Goal: Task Accomplishment & Management: Complete application form

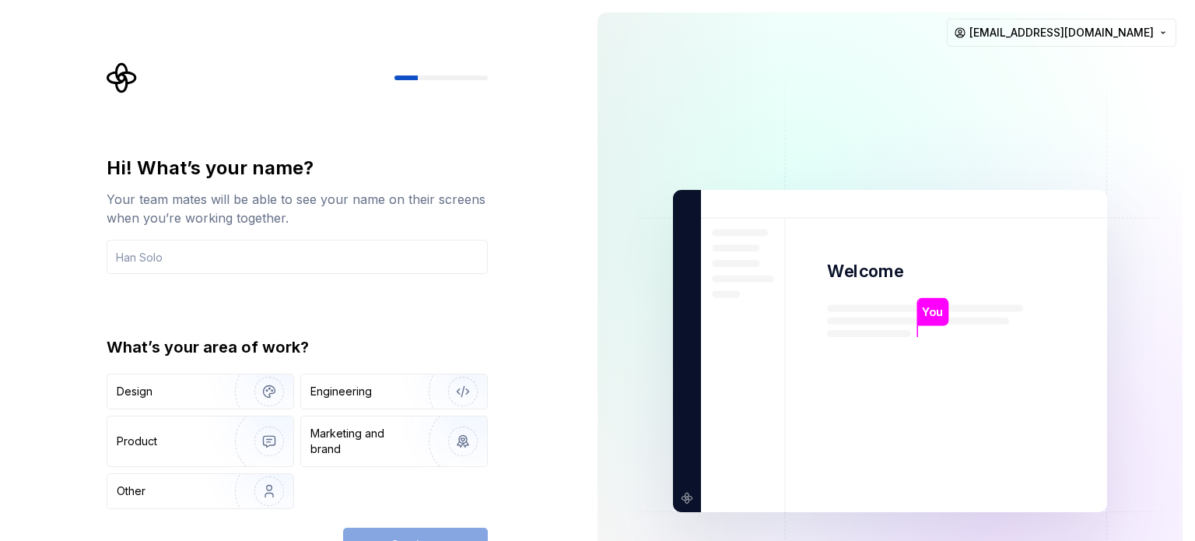
drag, startPoint x: 1113, startPoint y: 211, endPoint x: 1061, endPoint y: 149, distance: 80.6
click at [1113, 211] on img at bounding box center [890, 351] width 630 height 735
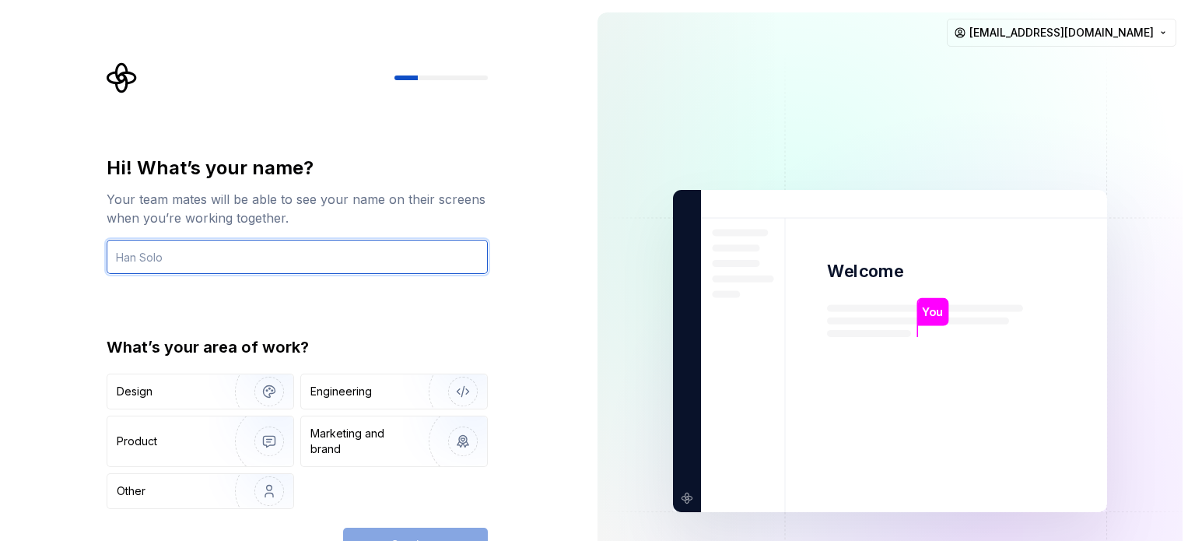
click at [174, 255] on input "text" at bounding box center [297, 257] width 381 height 34
type input "[PERSON_NAME]"
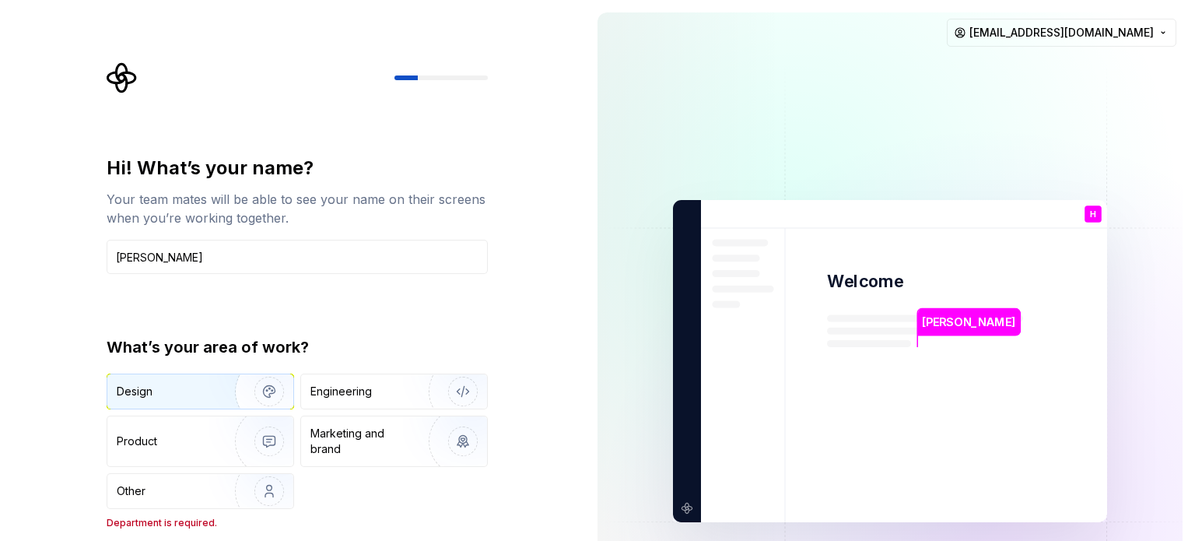
click at [200, 395] on div "Design" at bounding box center [166, 392] width 98 height 16
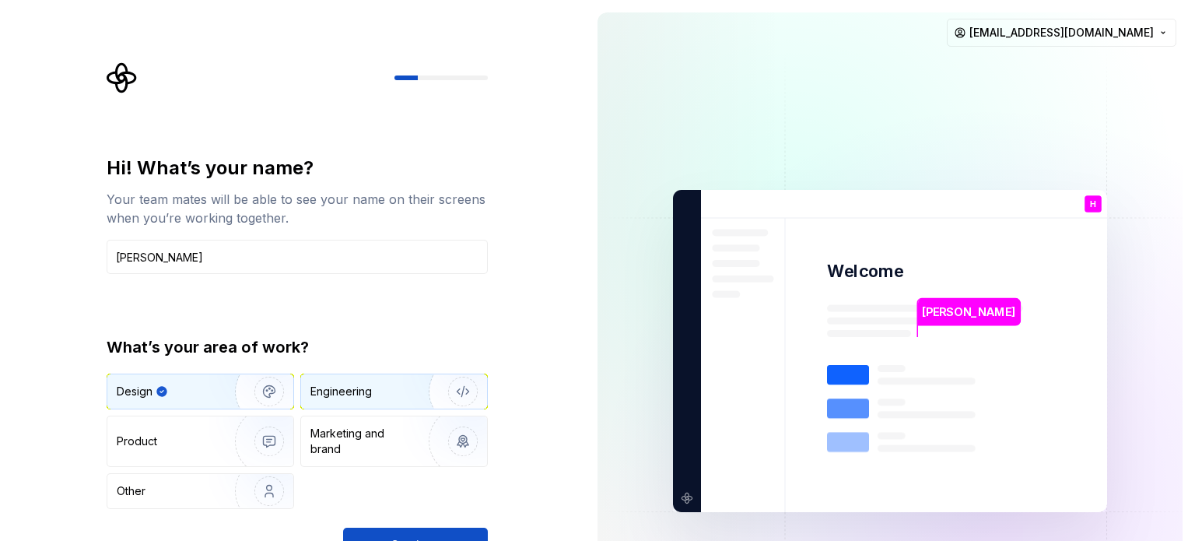
click at [327, 407] on div "Engineering" at bounding box center [394, 391] width 186 height 34
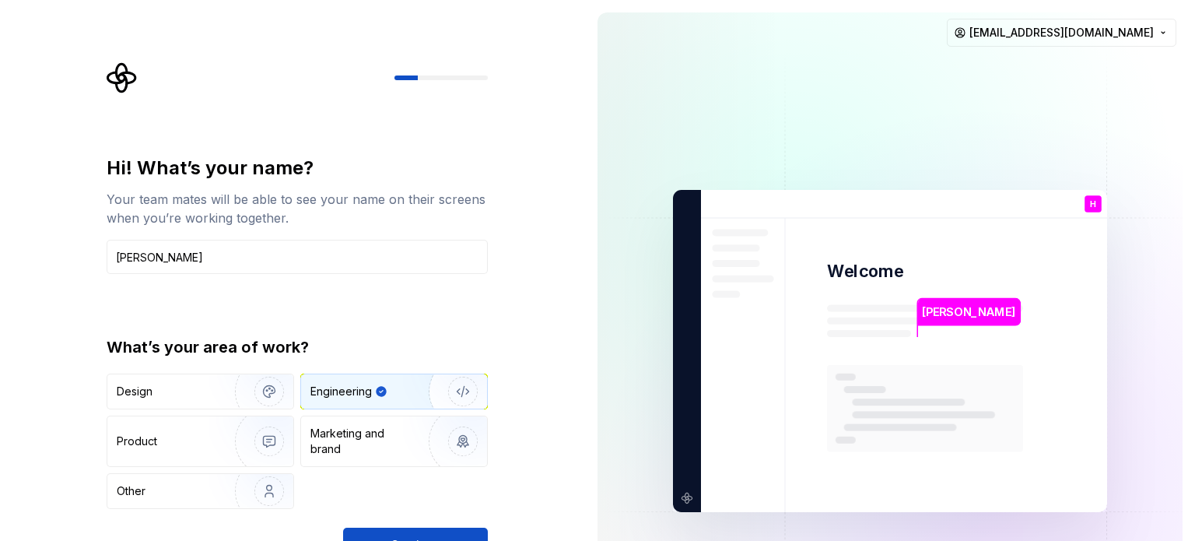
click at [236, 370] on div "What’s your area of work? Design Engineering Product Marketing and brand Other" at bounding box center [297, 422] width 381 height 173
click at [258, 386] on img "button" at bounding box center [259, 391] width 100 height 104
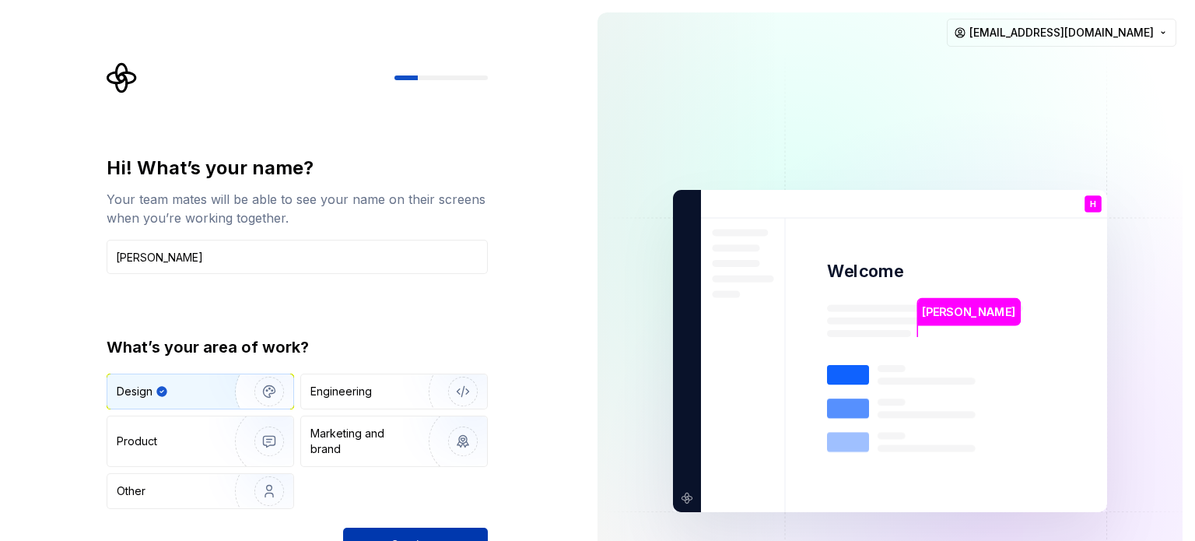
click at [393, 529] on button "Continue" at bounding box center [415, 545] width 145 height 34
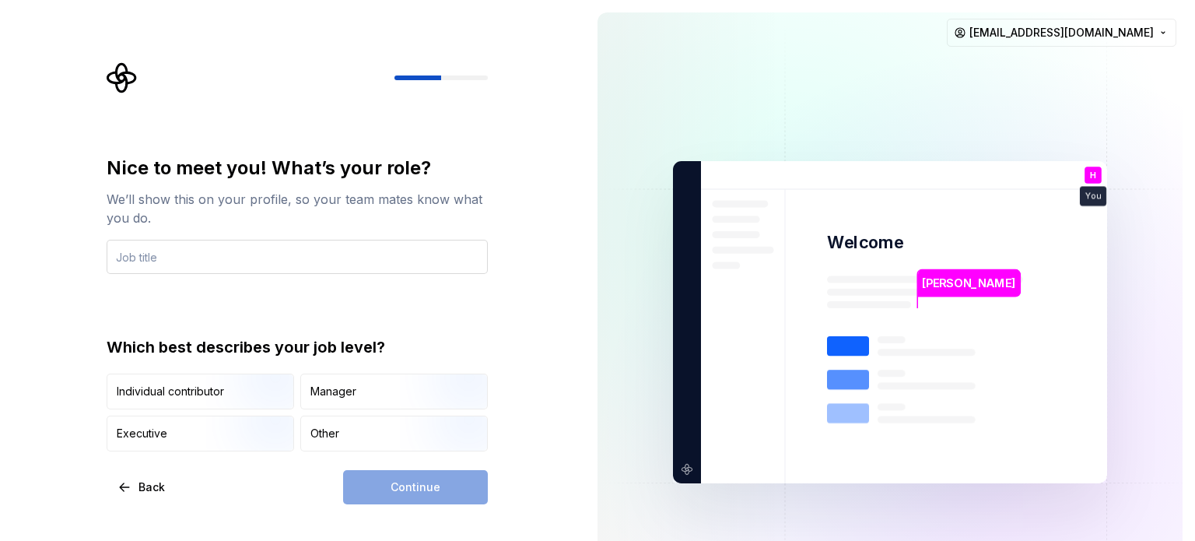
click at [242, 251] on input "text" at bounding box center [297, 257] width 381 height 34
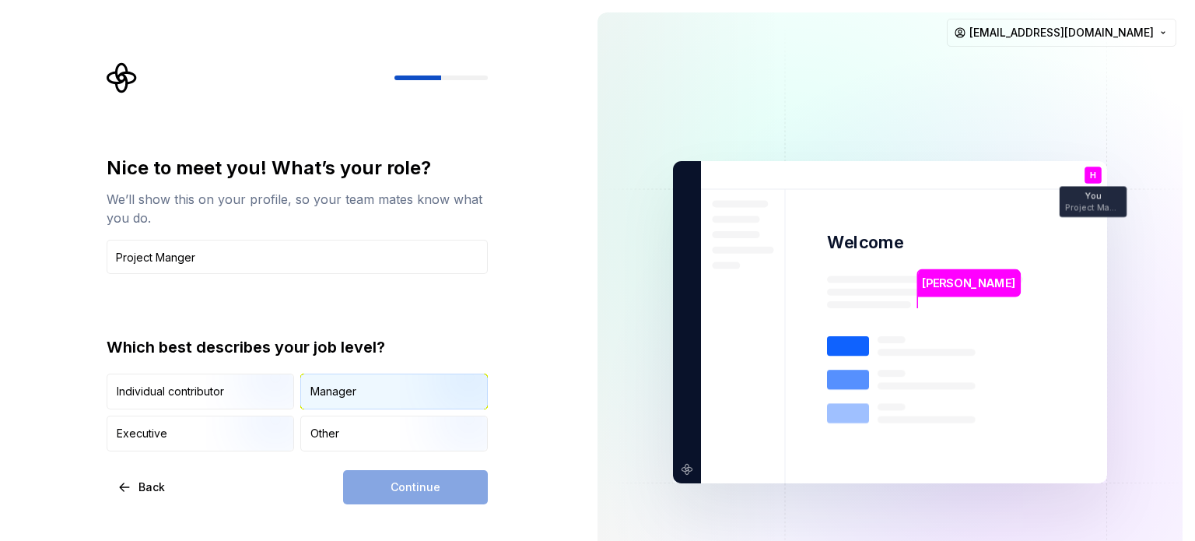
type input "Project Manger"
click at [311, 388] on div "Manager" at bounding box center [333, 392] width 46 height 16
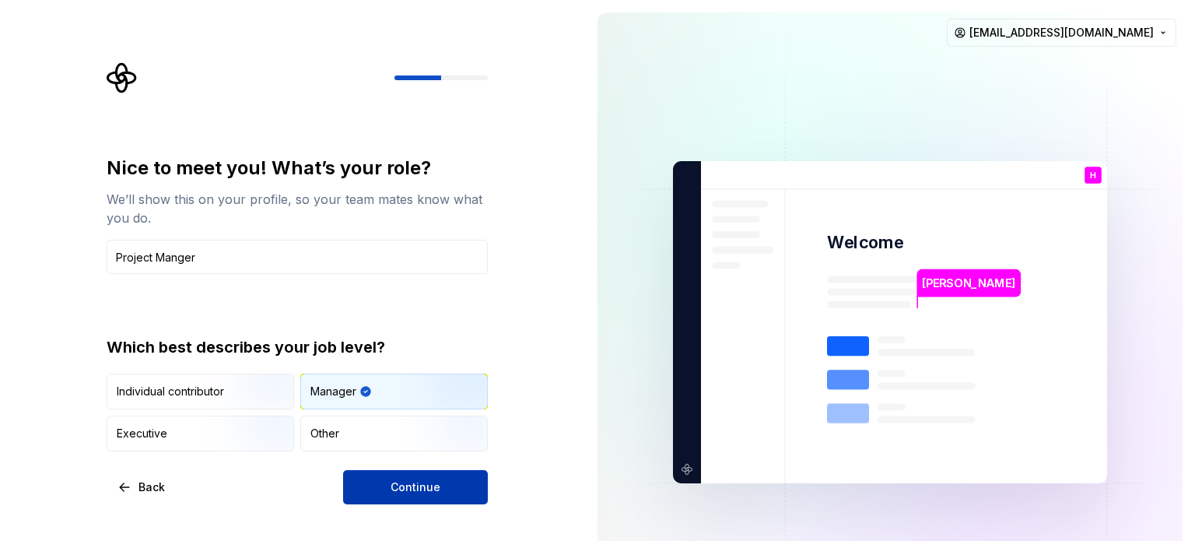
click at [396, 491] on span "Continue" at bounding box center [416, 487] width 50 height 16
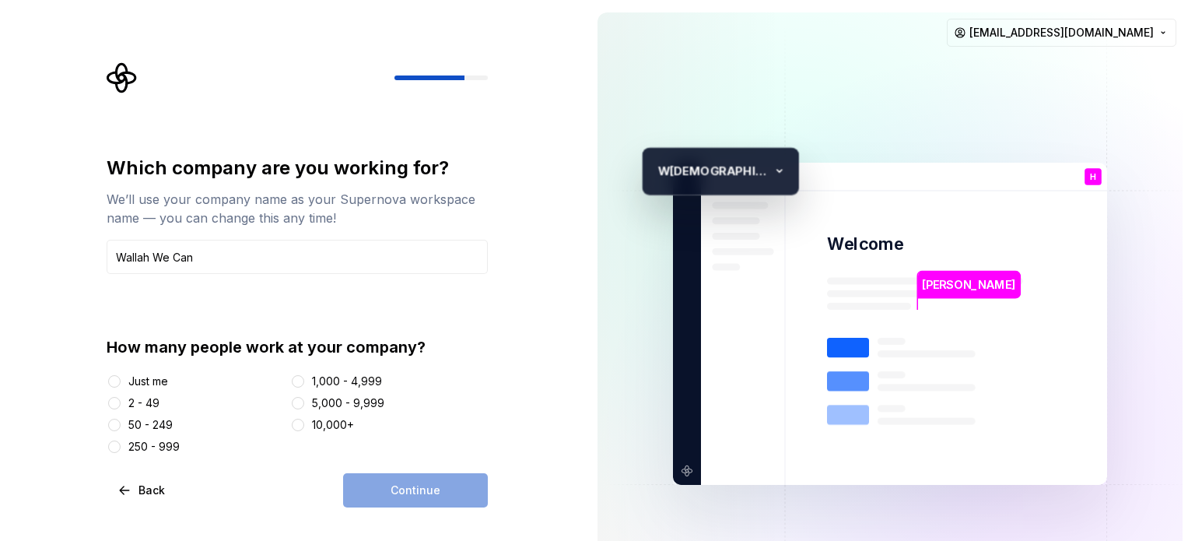
type input "Wallah We Can"
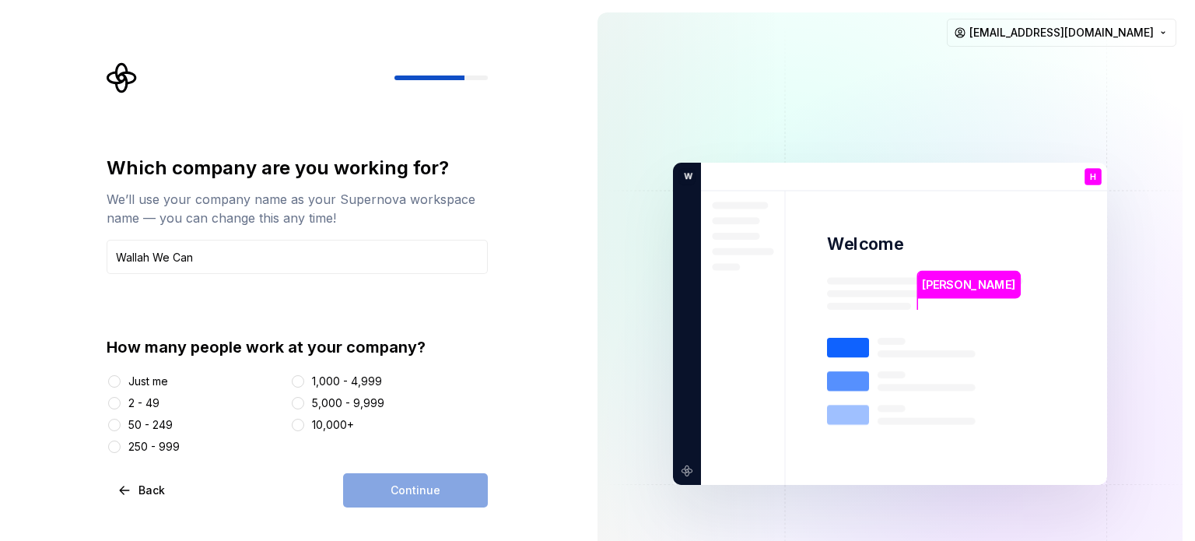
click at [143, 398] on div "2 - 49" at bounding box center [143, 403] width 31 height 16
click at [121, 398] on button "2 - 49" at bounding box center [114, 403] width 12 height 12
click at [387, 490] on button "Continue" at bounding box center [415, 490] width 145 height 34
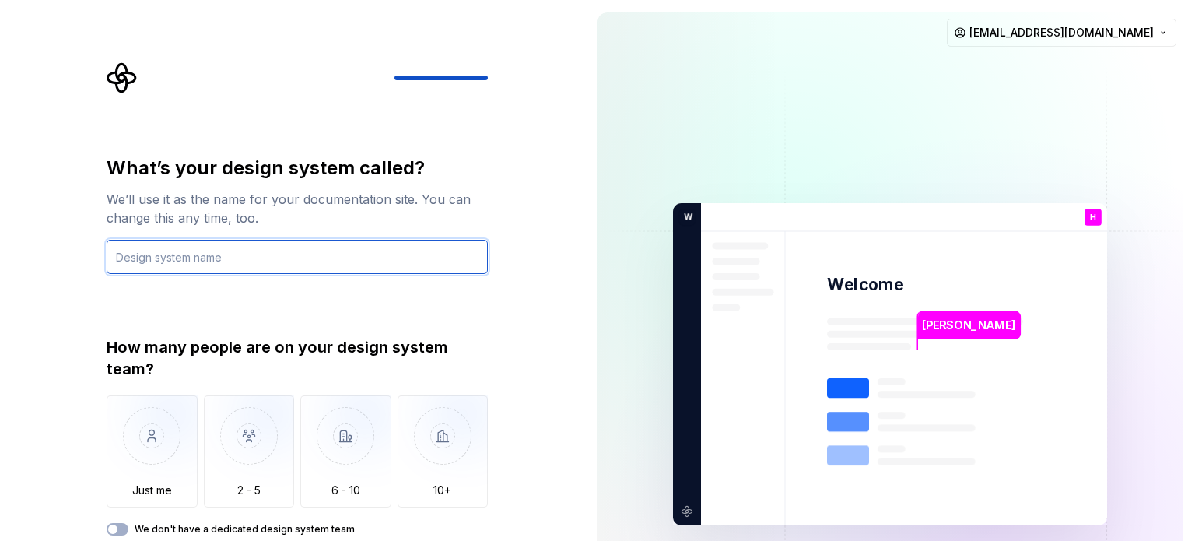
click at [257, 251] on input "text" at bounding box center [297, 257] width 381 height 34
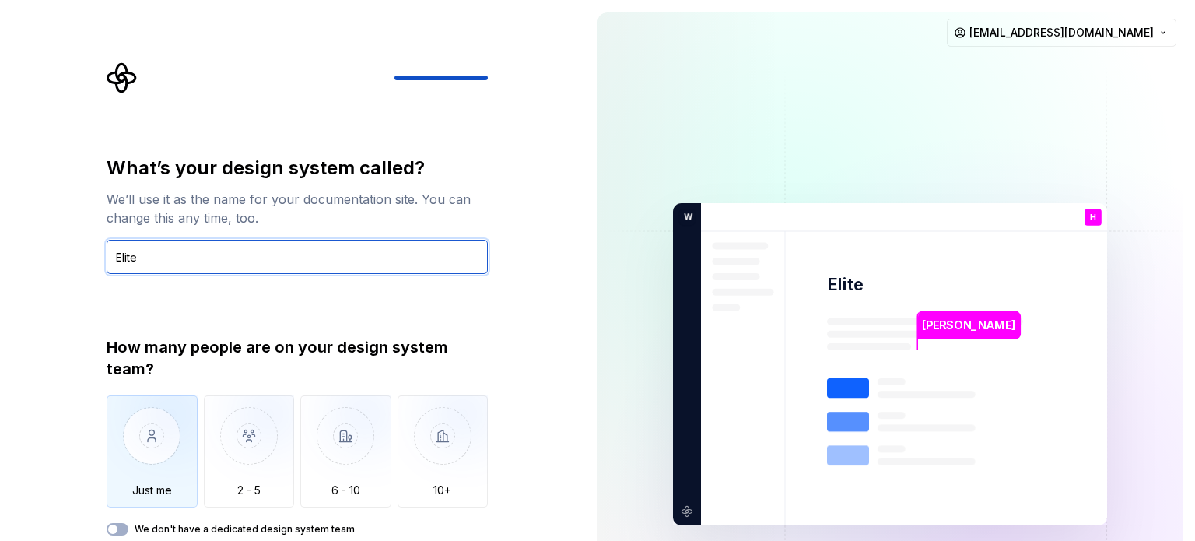
type input "Elite"
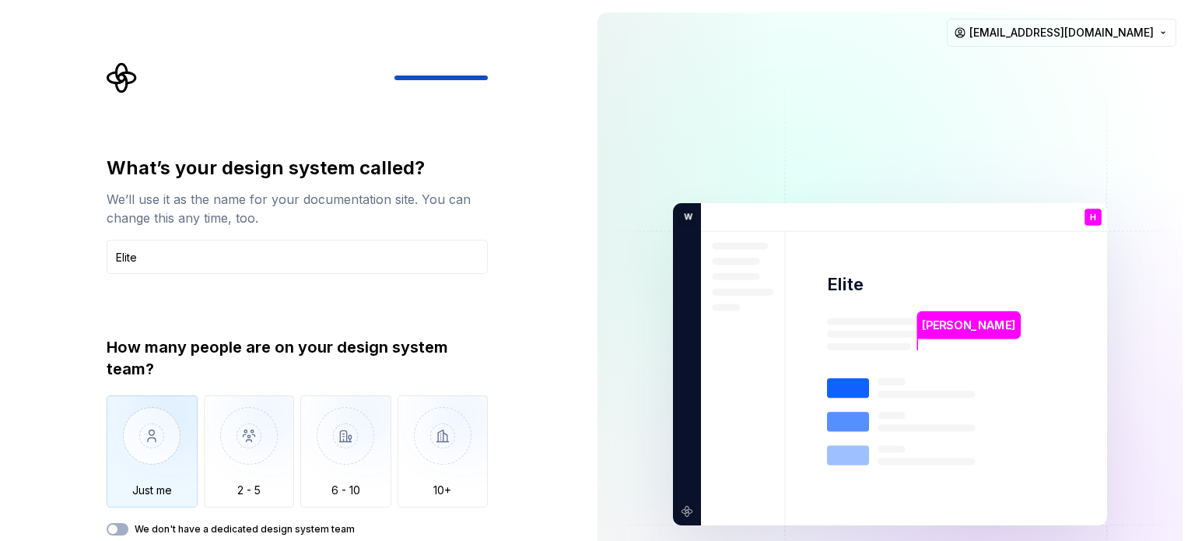
click at [183, 440] on img "button" at bounding box center [152, 447] width 91 height 104
click at [136, 524] on label "We don't have a dedicated design system team" at bounding box center [245, 529] width 220 height 12
click at [128, 524] on button "We don't have a dedicated design system team" at bounding box center [118, 529] width 22 height 12
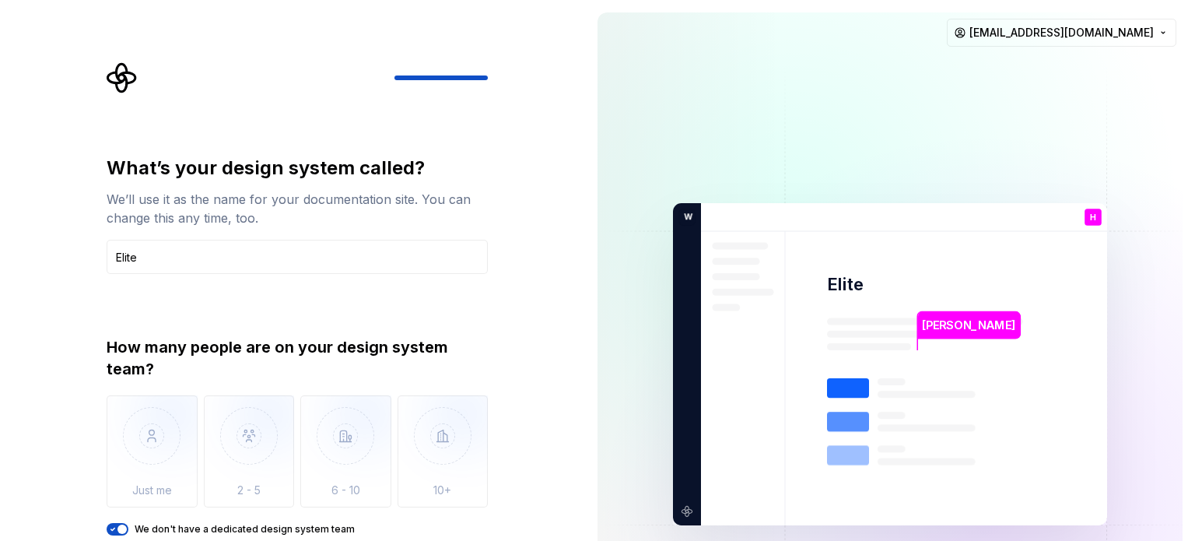
click at [560, 285] on div "What’s your design system called? We’ll use it as the name for your documentati…" at bounding box center [292, 364] width 585 height 728
type button "on"
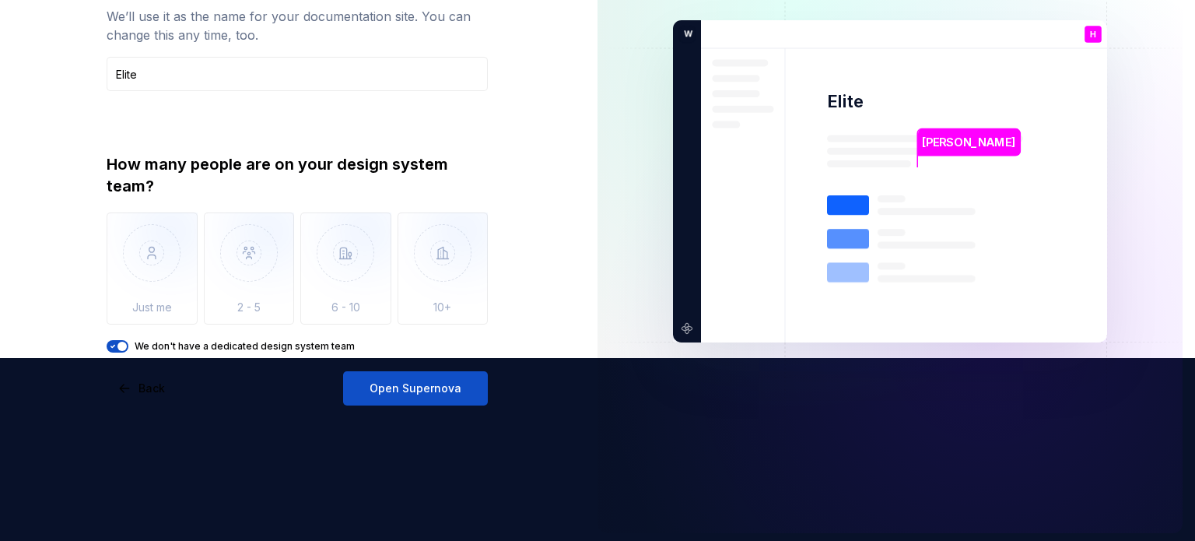
scroll to position [187, 0]
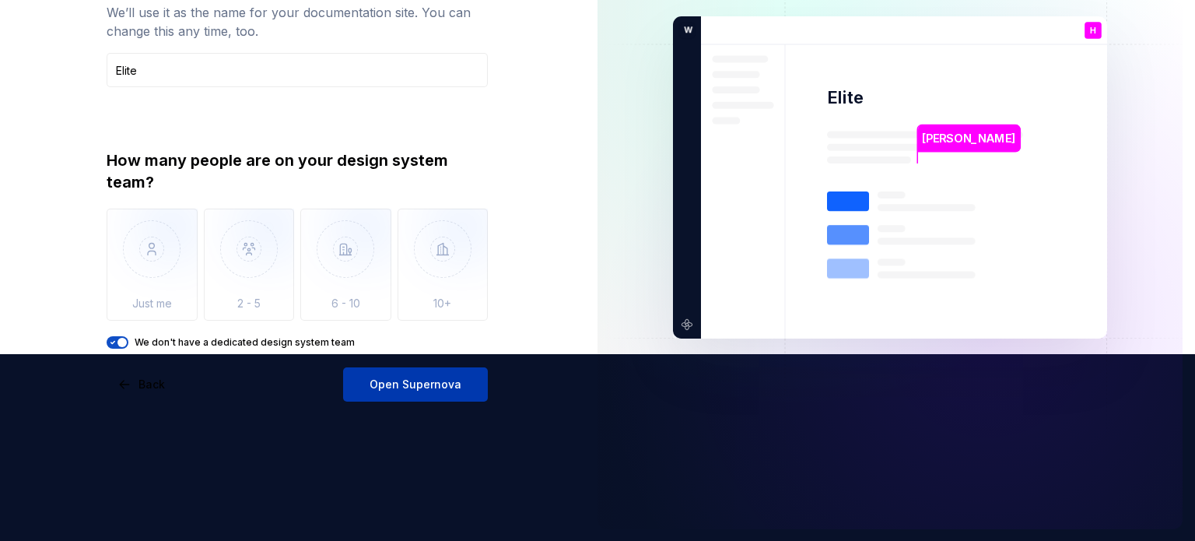
click at [411, 381] on span "Open Supernova" at bounding box center [416, 385] width 92 height 16
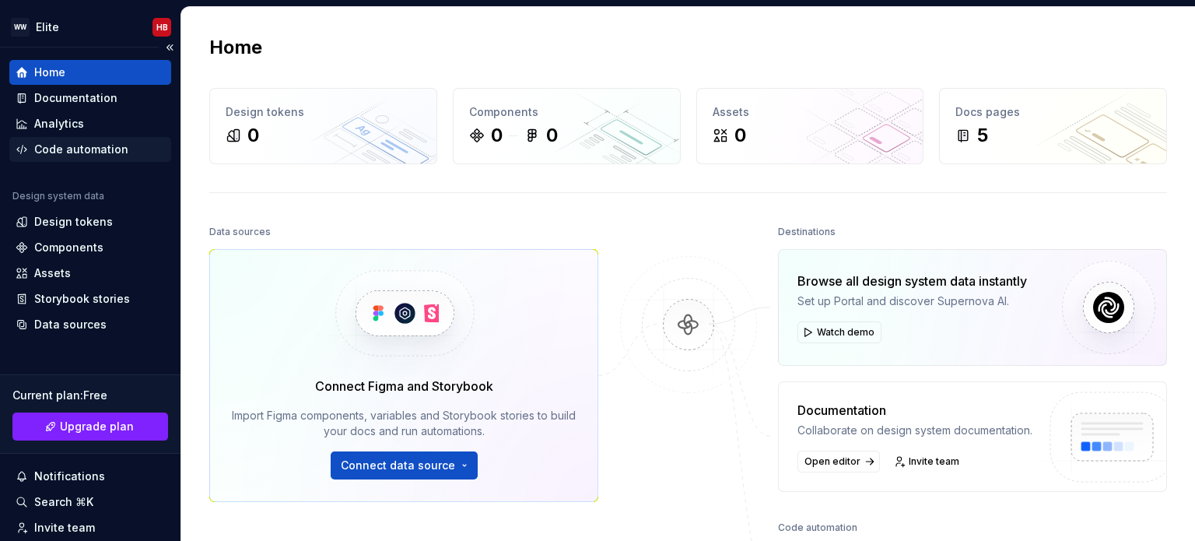
drag, startPoint x: 73, startPoint y: 143, endPoint x: 100, endPoint y: 149, distance: 27.9
click at [73, 143] on div "Code automation" at bounding box center [81, 150] width 94 height 16
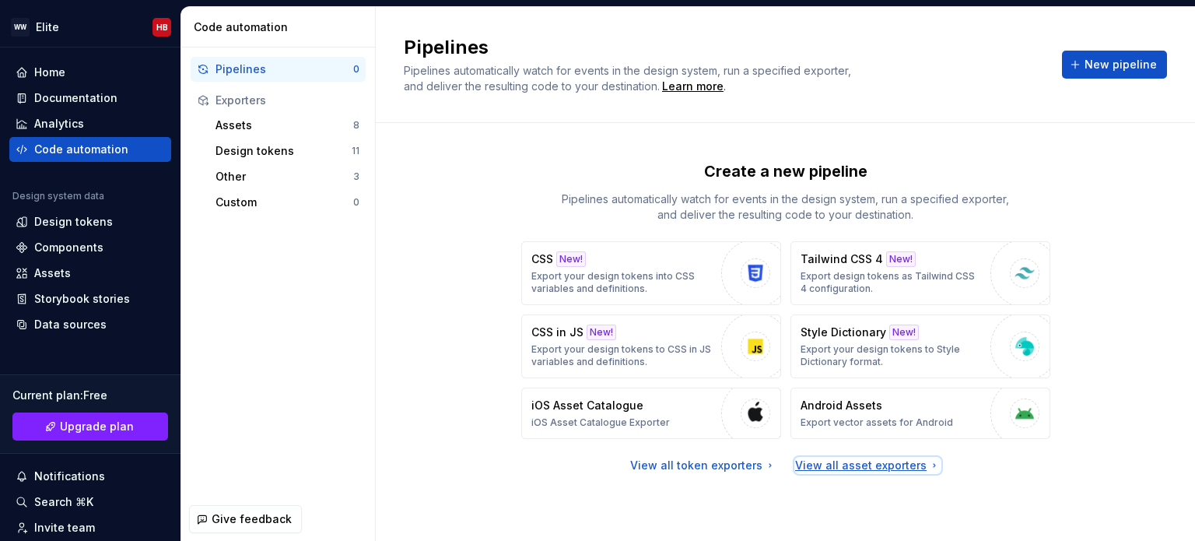
click at [816, 466] on div "View all asset exporters" at bounding box center [867, 466] width 145 height 16
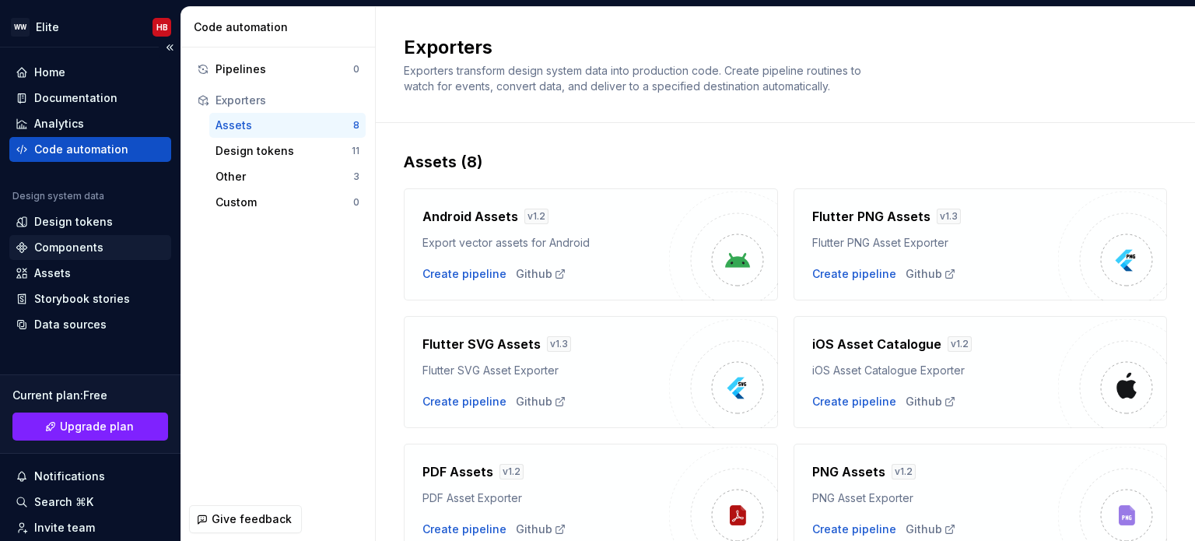
click at [51, 251] on div "Components" at bounding box center [68, 248] width 69 height 16
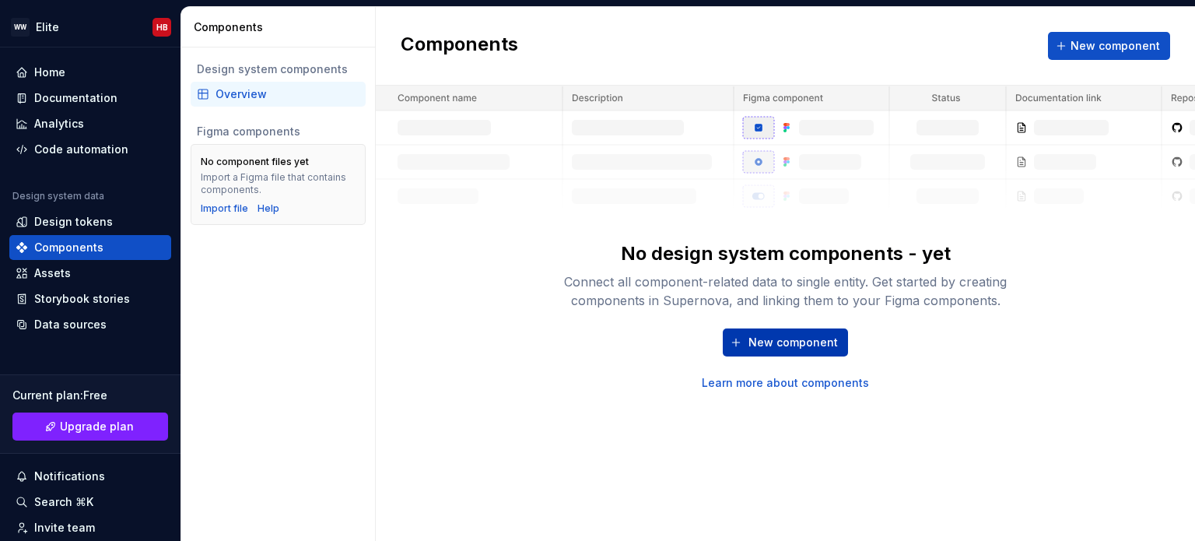
click at [763, 338] on span "New component" at bounding box center [793, 343] width 89 height 16
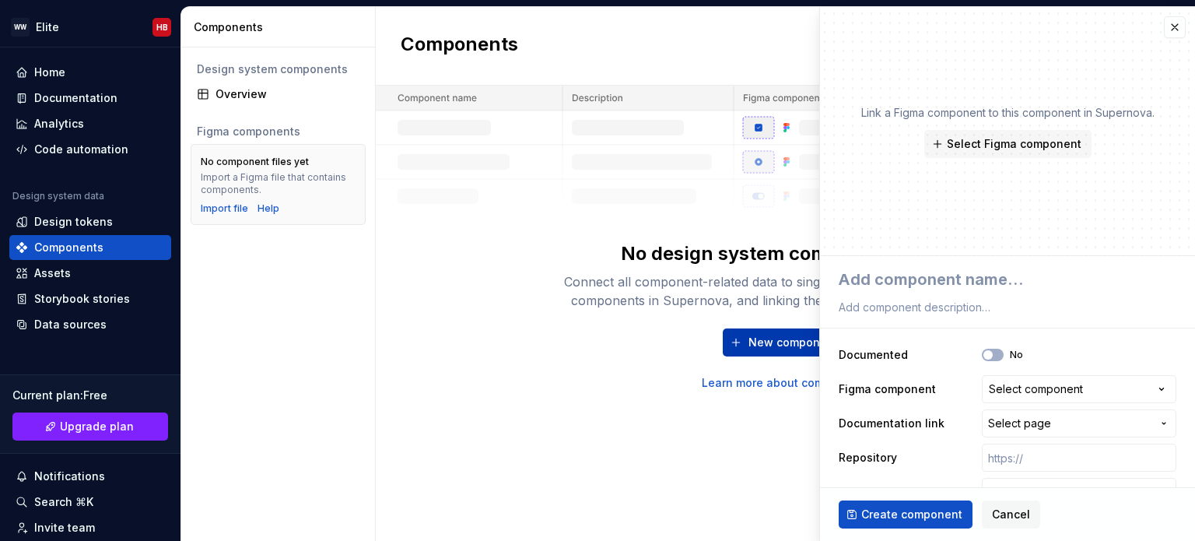
type textarea "*"
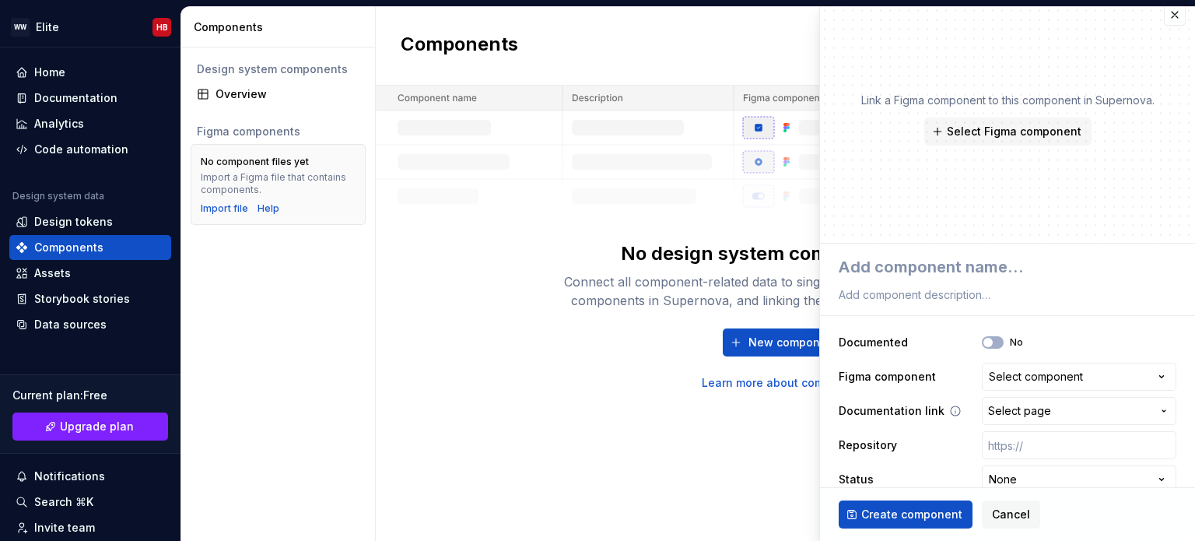
scroll to position [31, 0]
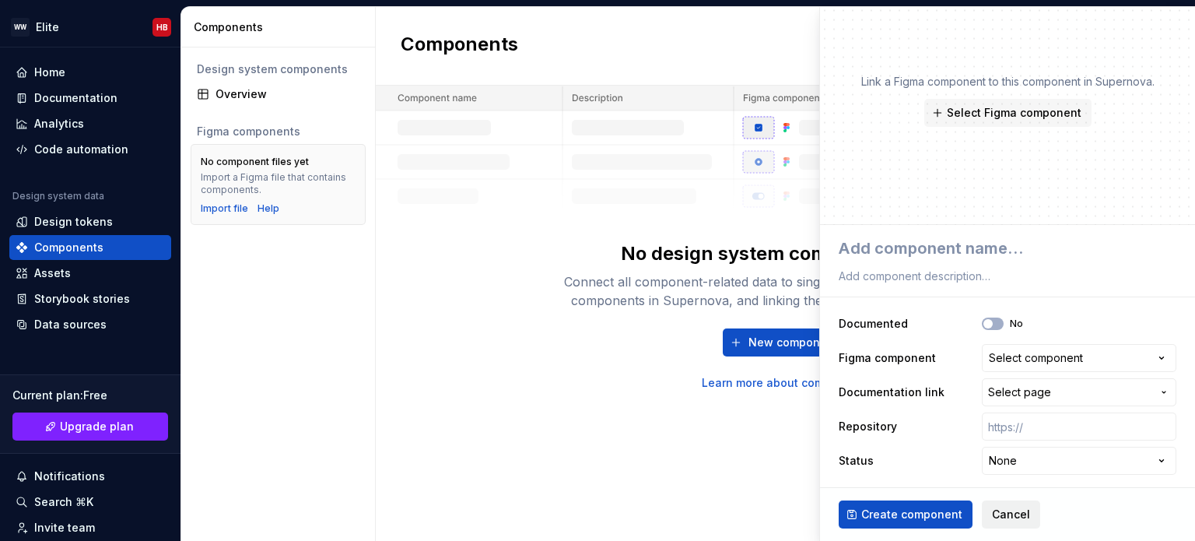
click at [1017, 516] on span "Cancel" at bounding box center [1011, 515] width 38 height 16
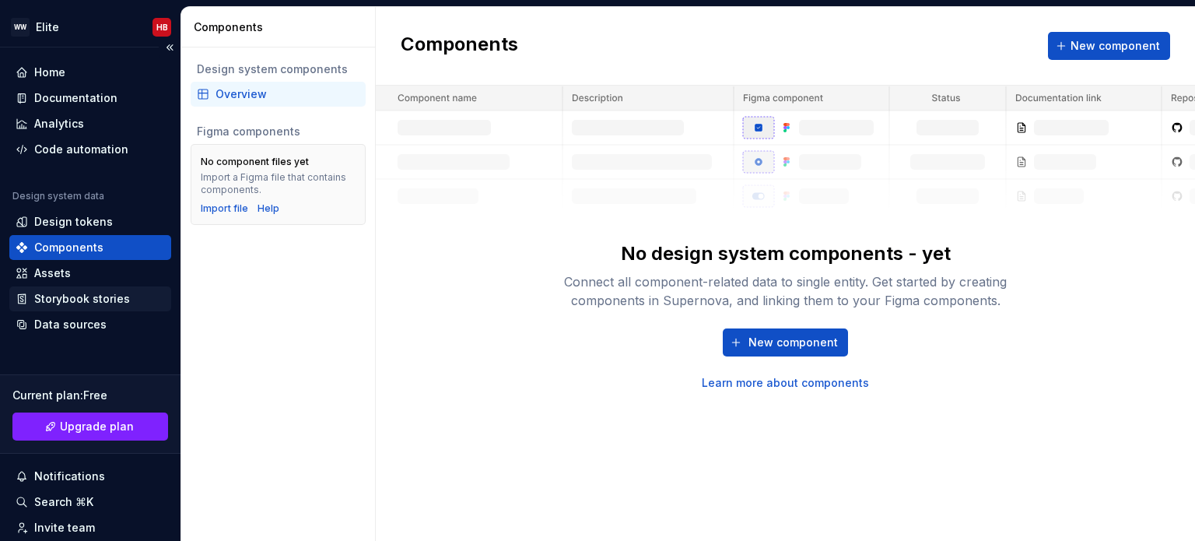
click at [89, 301] on div "Storybook stories" at bounding box center [82, 299] width 96 height 16
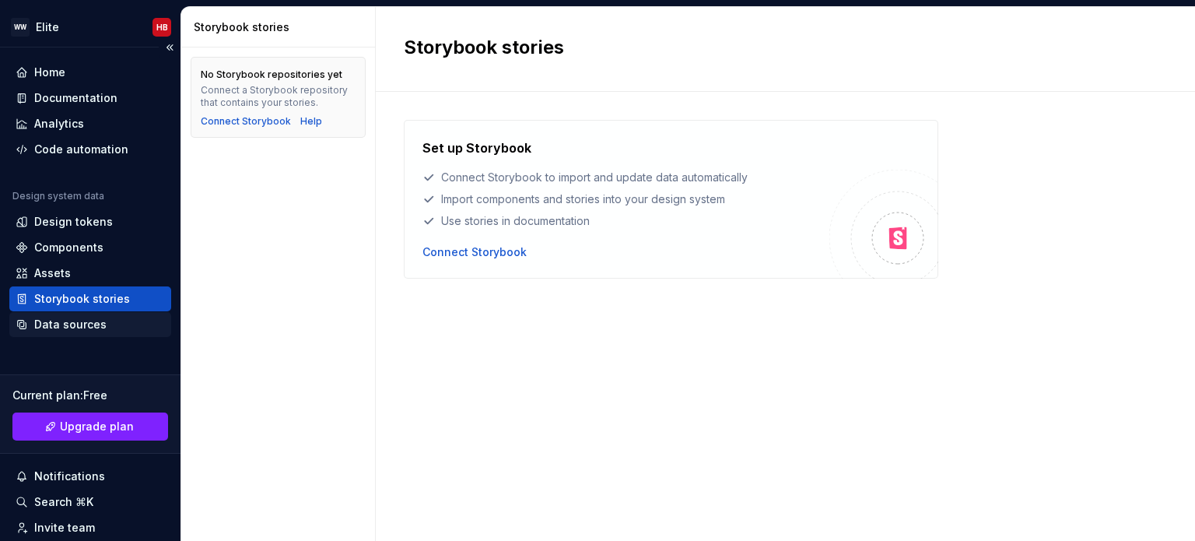
click at [107, 320] on div "Data sources" at bounding box center [90, 325] width 149 height 16
